Goal: Find specific page/section: Find specific page/section

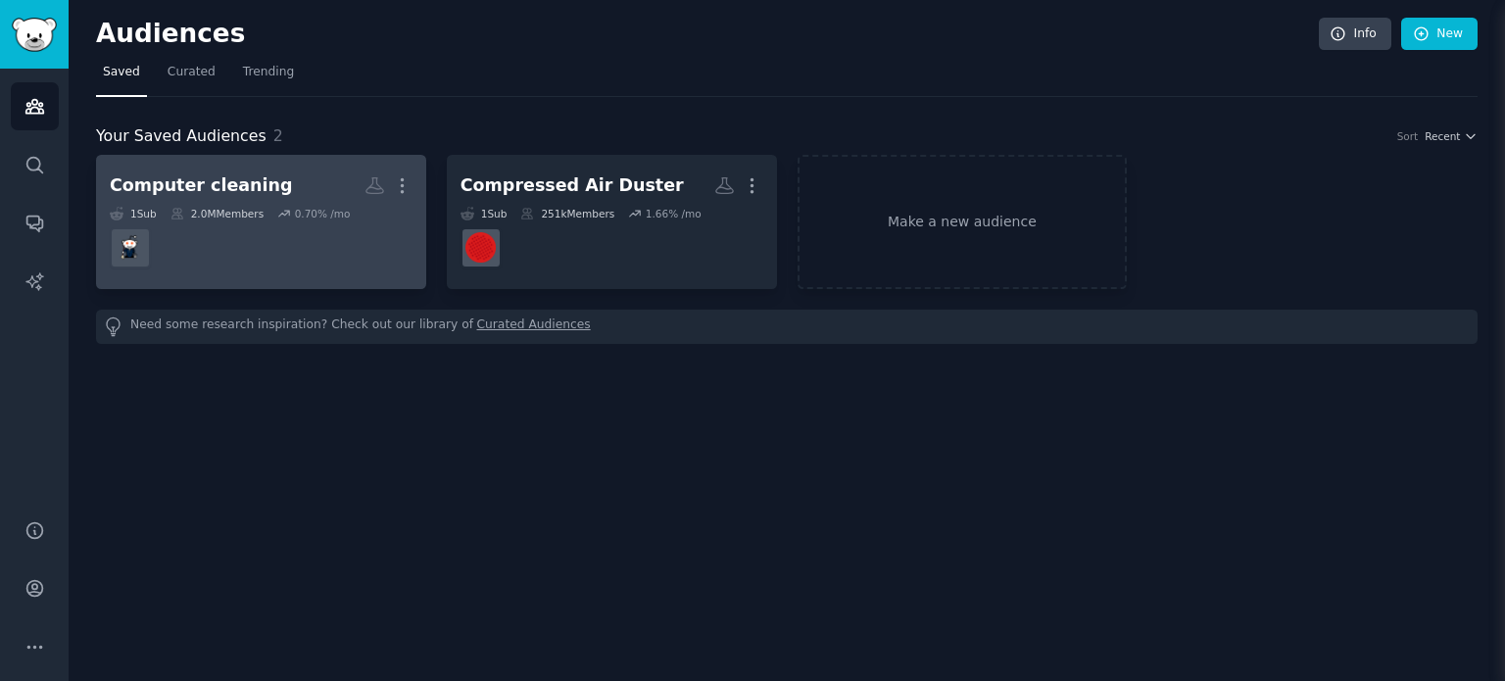
click at [278, 182] on h2 "Computer cleaning Custom Audience More" at bounding box center [261, 186] width 303 height 34
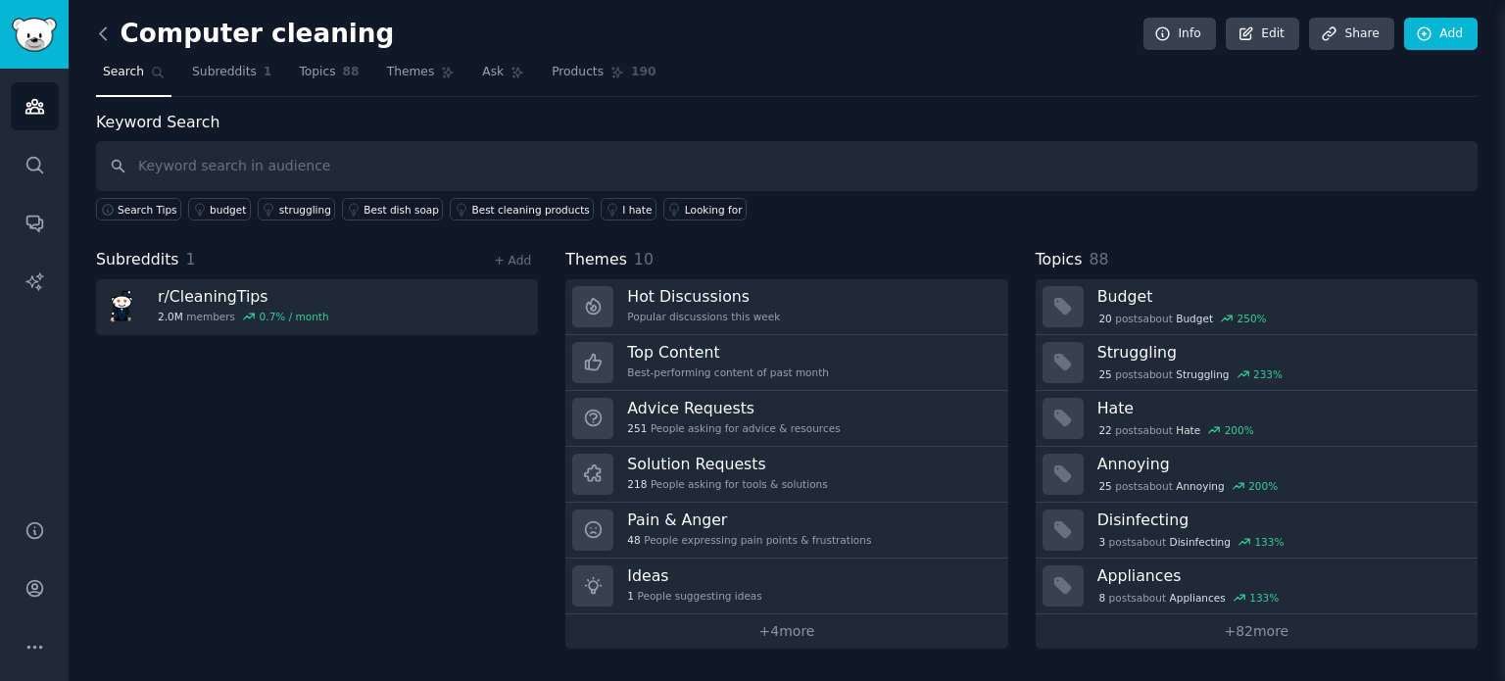
click at [100, 25] on icon at bounding box center [103, 34] width 21 height 21
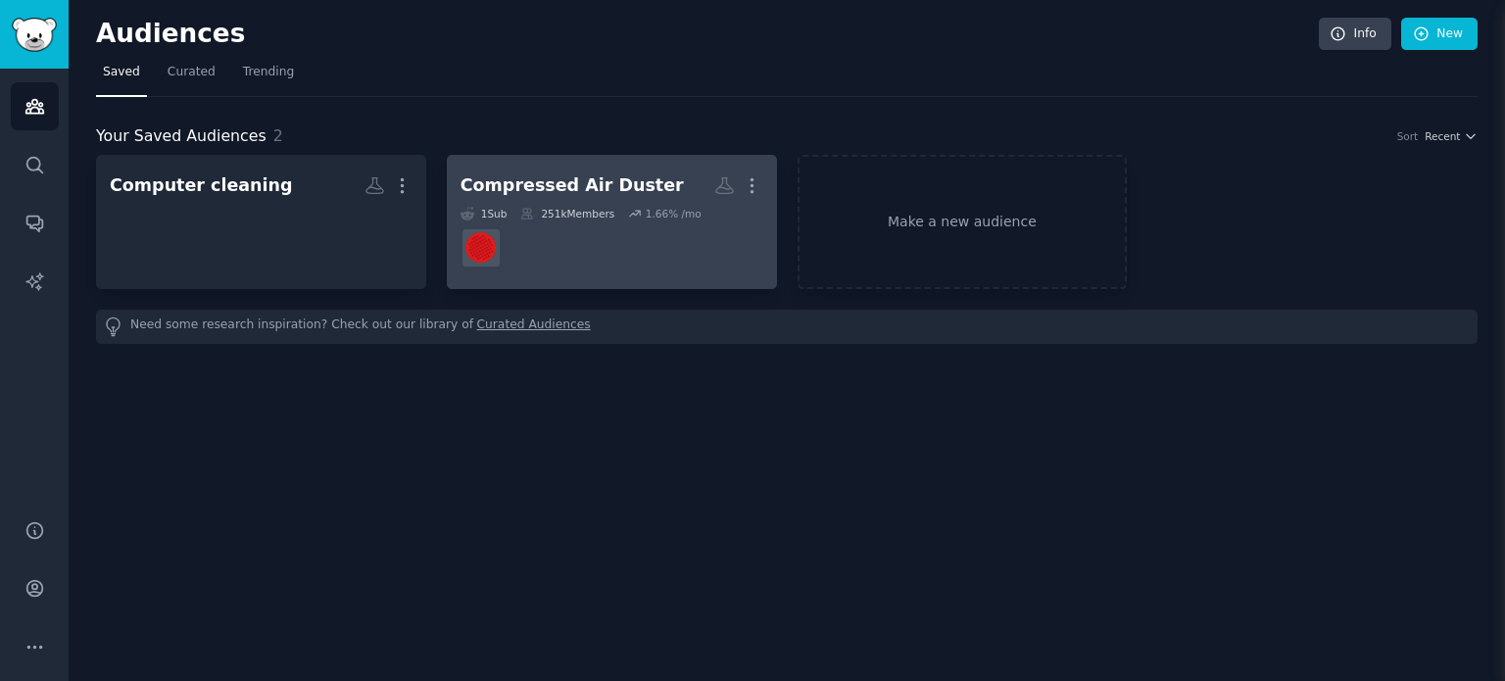
click at [561, 165] on link "Compressed Air Duster More 1 Sub 251k Members 1.66 % /mo r/thinkpad" at bounding box center [612, 222] width 330 height 134
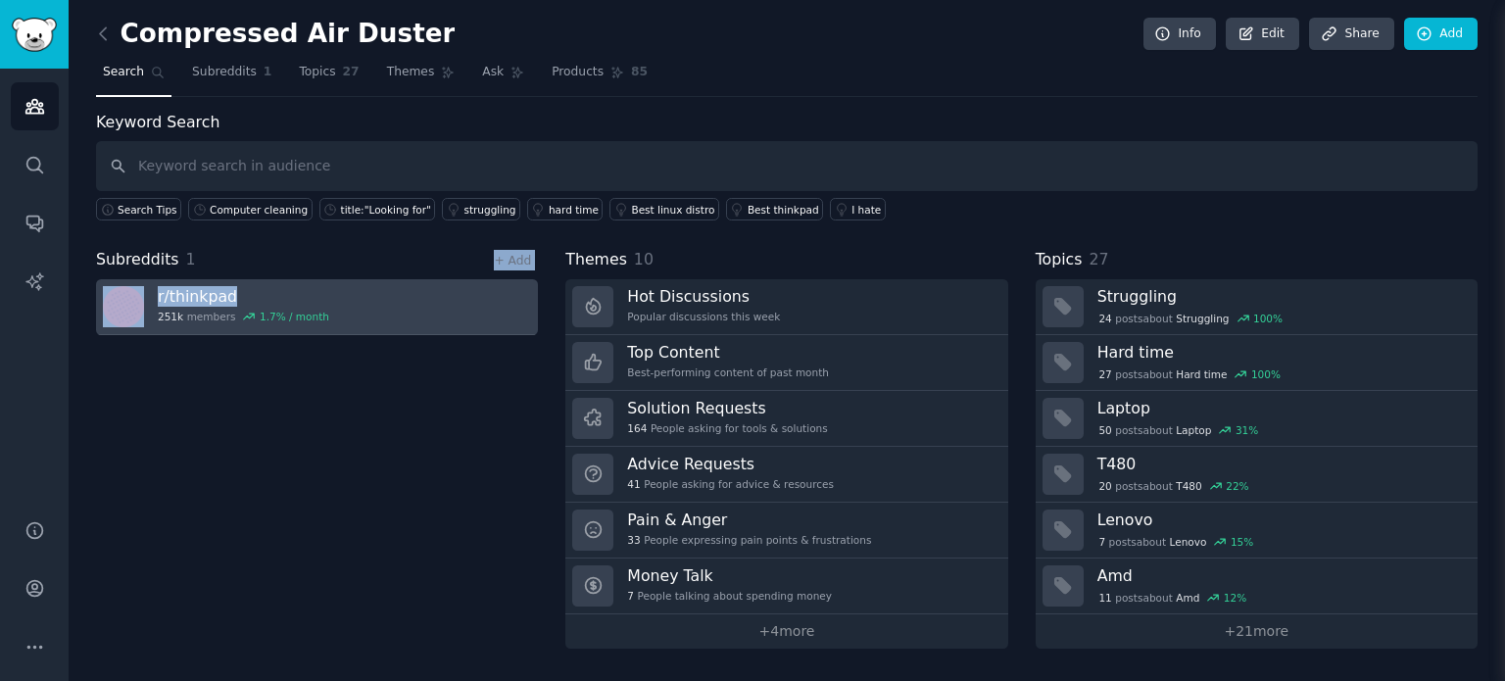
drag, startPoint x: 286, startPoint y: 250, endPoint x: 235, endPoint y: 299, distance: 70.7
click at [235, 299] on div "Subreddits 1 + Add r/ thinkpad 251k members 1.7 % / month" at bounding box center [317, 448] width 442 height 401
click at [259, 296] on h3 "r/ thinkpad" at bounding box center [243, 296] width 171 height 21
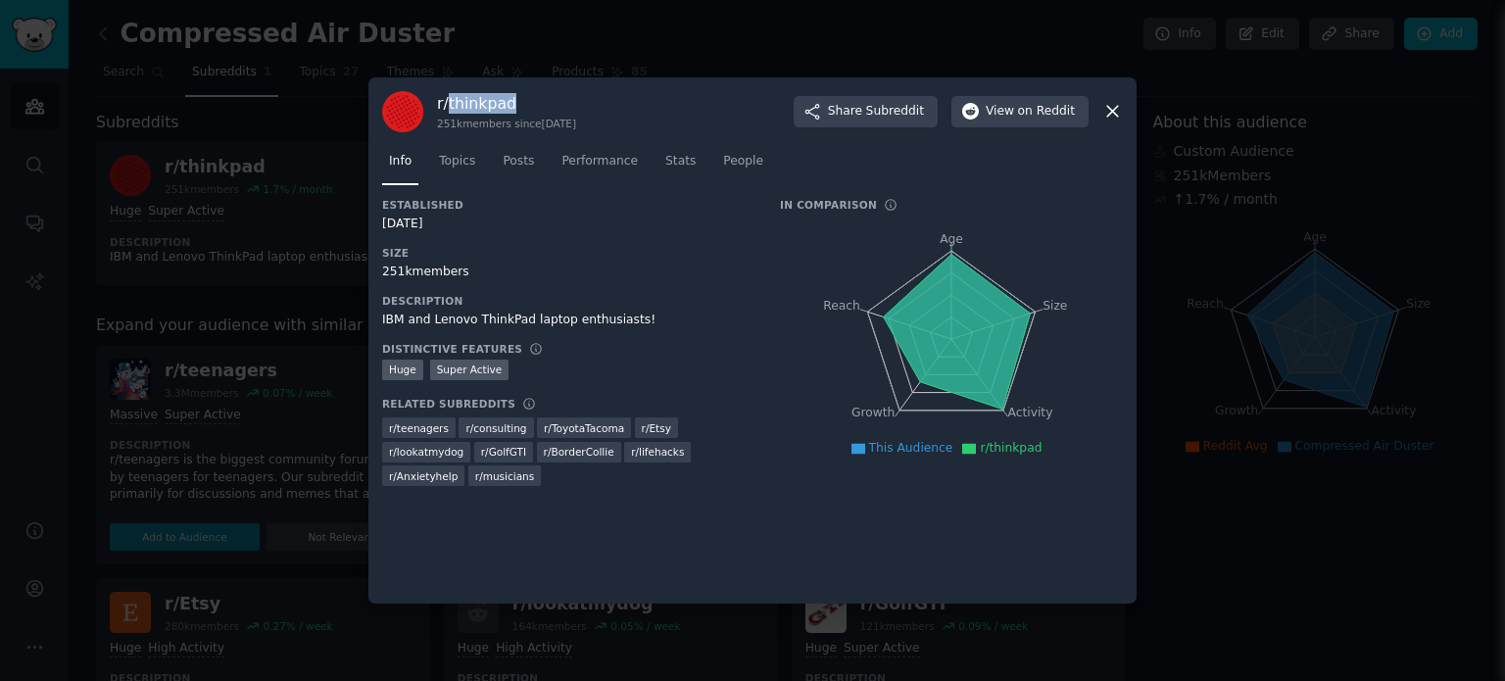
drag, startPoint x: 523, startPoint y: 105, endPoint x: 451, endPoint y: 103, distance: 72.5
click at [451, 103] on h3 "r/ thinkpad" at bounding box center [506, 103] width 139 height 21
copy h3 "thinkpad"
click at [631, 54] on div at bounding box center [752, 340] width 1505 height 681
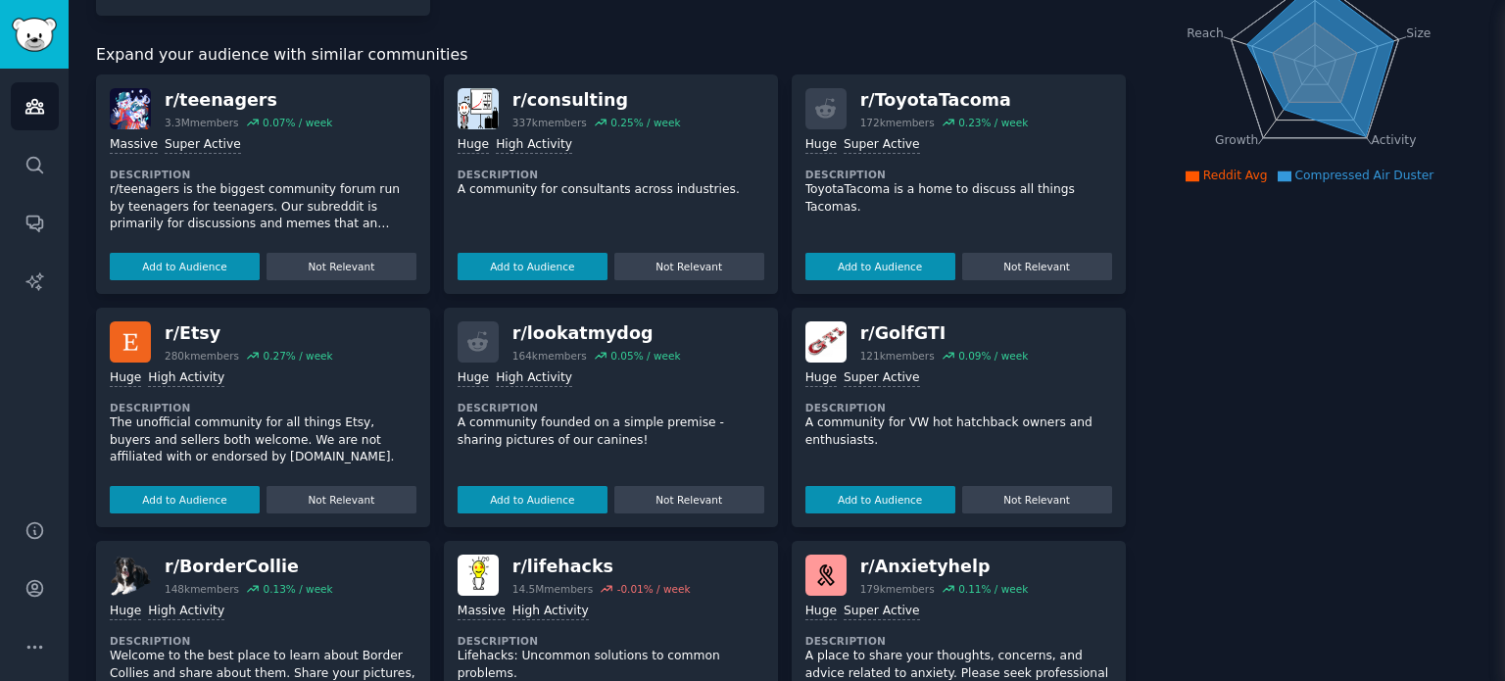
scroll to position [294, 0]
